Goal: Register for event/course

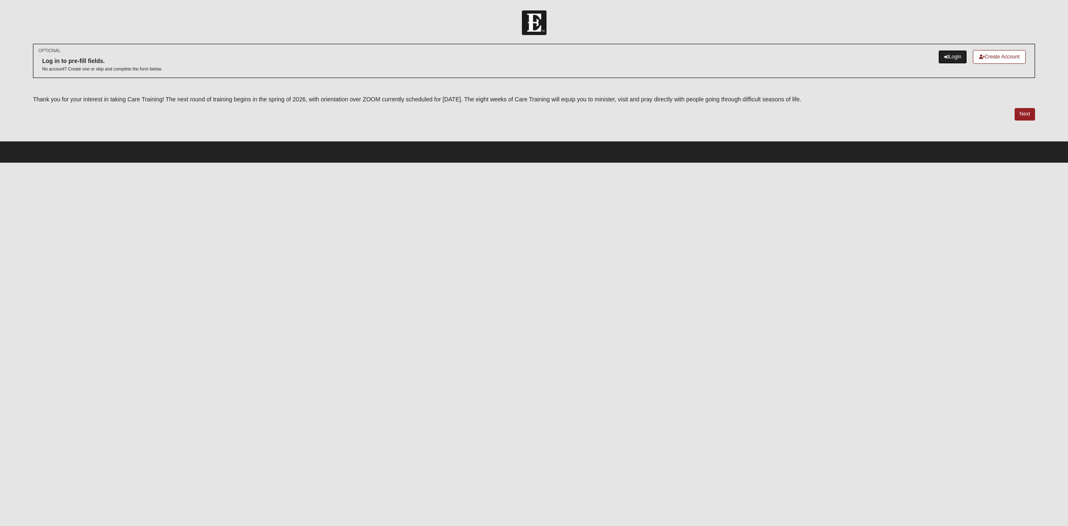
click at [964, 53] on link "Login" at bounding box center [952, 57] width 29 height 14
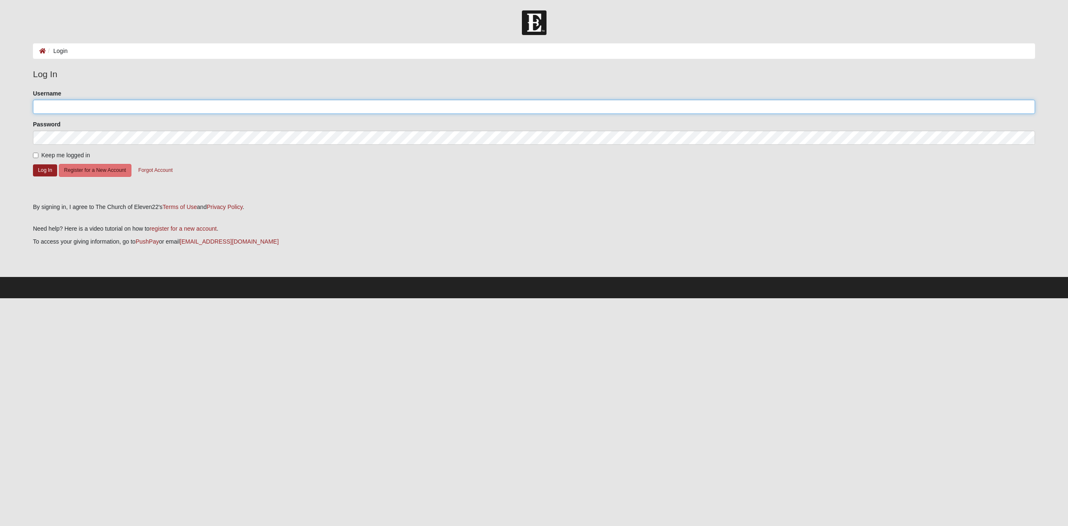
type input "[PERSON_NAME][EMAIL_ADDRESS][DOMAIN_NAME]"
click at [42, 168] on button "Log In" at bounding box center [45, 170] width 24 height 12
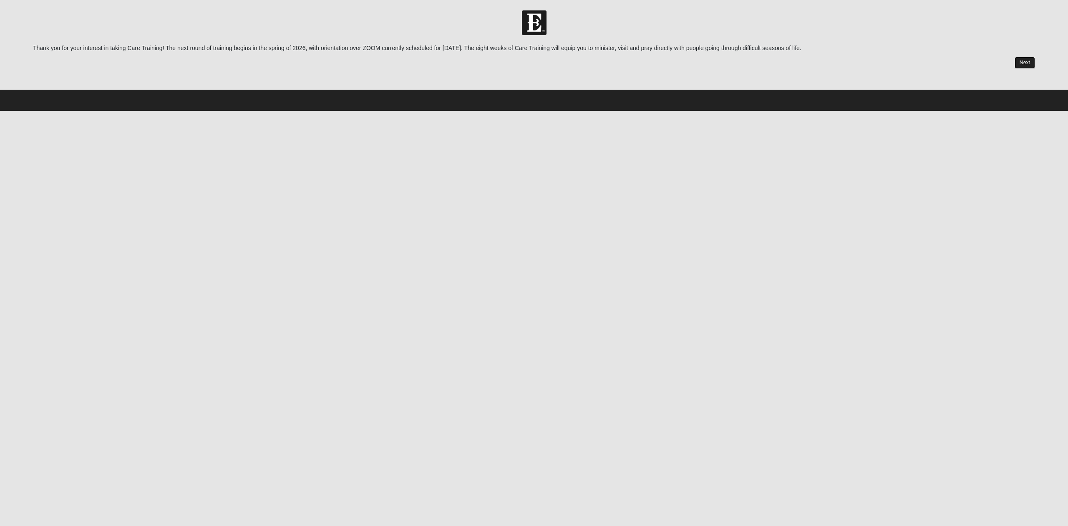
click at [1019, 66] on link "Next" at bounding box center [1025, 63] width 20 height 12
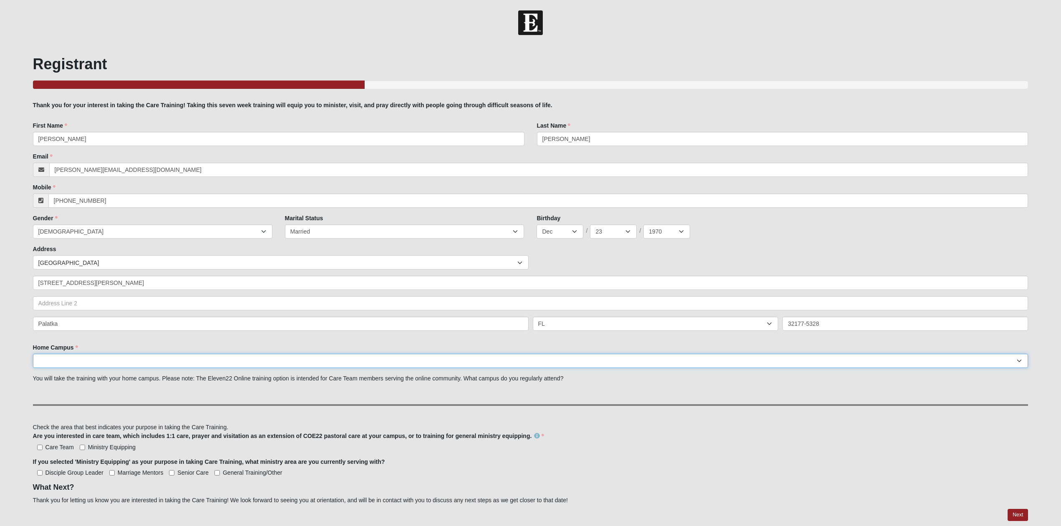
click at [33, 354] on select "[GEOGRAPHIC_DATA] [GEOGRAPHIC_DATA] (Coming Soon) Eleven22 Online [PERSON_NAME]…" at bounding box center [531, 361] width 996 height 14
select select "21"
click option "Palatka (Coming Soon)" at bounding box center [0, 0] width 0 height 0
